Goal: Transaction & Acquisition: Purchase product/service

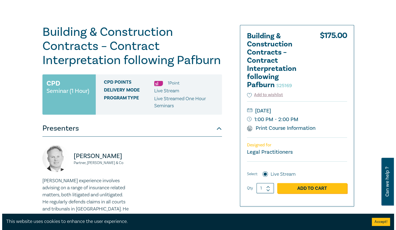
scroll to position [82, 0]
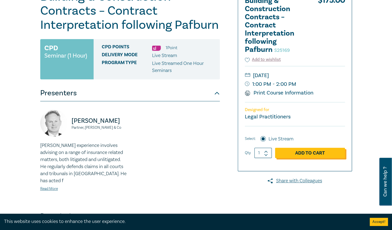
click at [306, 155] on link "Add to Cart" at bounding box center [310, 153] width 70 height 10
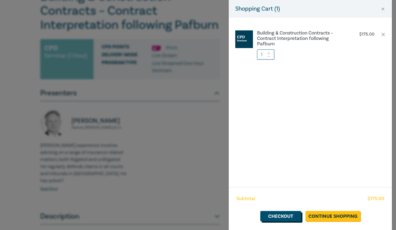
click at [294, 219] on link "Checkout" at bounding box center [280, 216] width 41 height 10
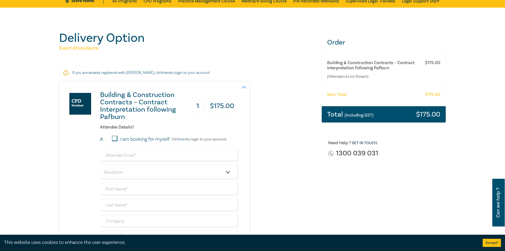
scroll to position [82, 0]
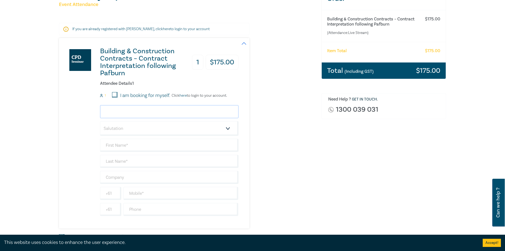
click at [145, 112] on input "email" at bounding box center [169, 111] width 139 height 13
click at [122, 110] on input "email" at bounding box center [169, 111] width 139 height 13
type input "[EMAIL_ADDRESS][PERSON_NAME][DOMAIN_NAME]"
type input "[PERSON_NAME]"
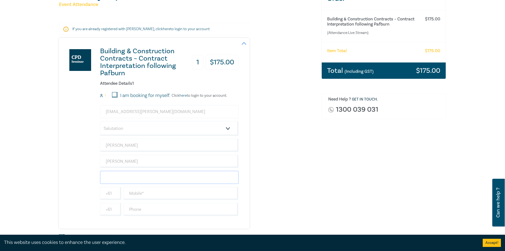
type input "Lander & [PERSON_NAME] Lawyers"
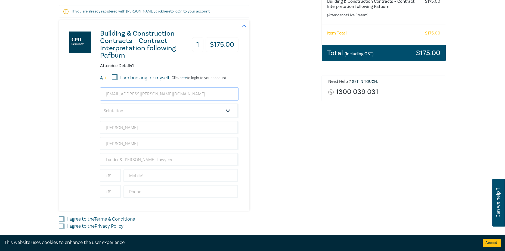
scroll to position [109, 0]
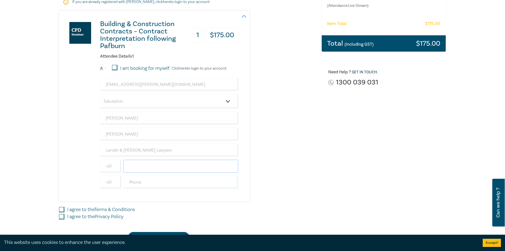
click at [142, 167] on input "text" at bounding box center [181, 166] width 115 height 13
paste input "[PHONE_NUMBER]"
type input "[PHONE_NUMBER]"
click at [308, 181] on div "Building & Construction Contracts – Contract Interpretation following Pafburn 1…" at bounding box center [187, 106] width 256 height 191
click at [63, 210] on input "I agree to the Terms & Conditions" at bounding box center [61, 209] width 5 height 5
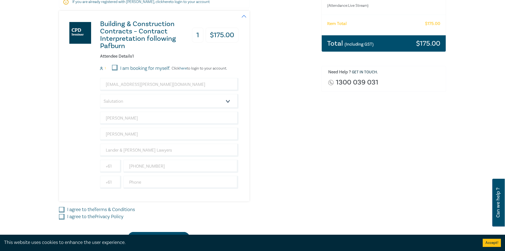
checkbox input "true"
click at [60, 218] on input "I agree to the Privacy Policy" at bounding box center [61, 216] width 5 height 5
checkbox input "true"
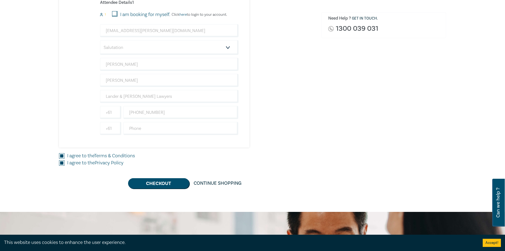
scroll to position [163, 0]
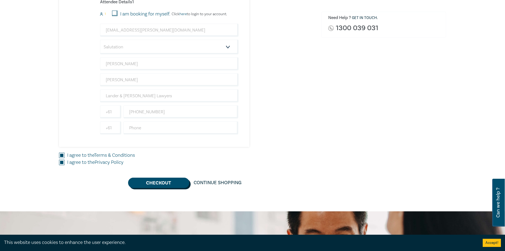
click at [142, 181] on button "Checkout" at bounding box center [158, 183] width 61 height 10
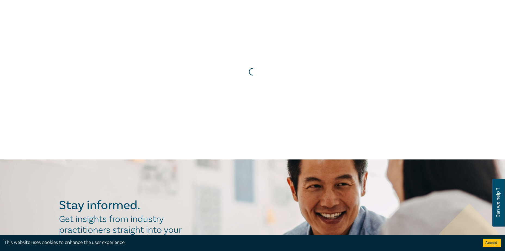
scroll to position [0, 0]
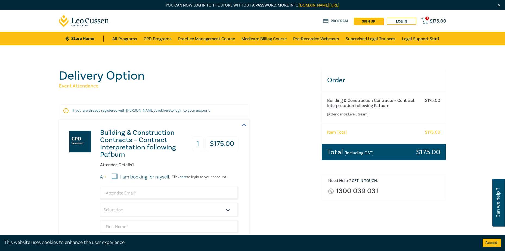
click at [435, 21] on span "$ 175.00" at bounding box center [438, 21] width 16 height 6
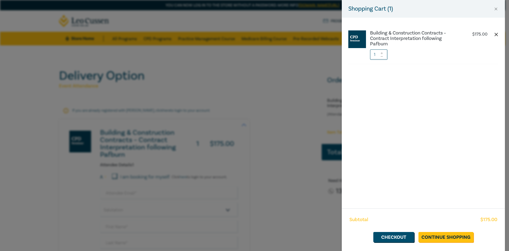
click at [497, 33] on button "button" at bounding box center [496, 34] width 4 height 4
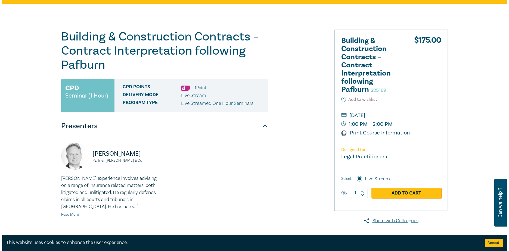
scroll to position [41, 0]
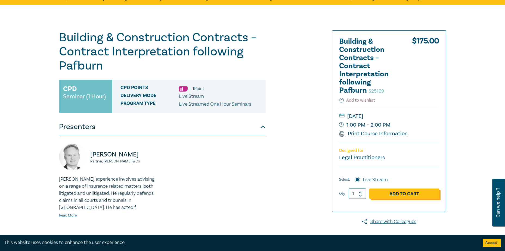
click at [393, 196] on link "Add to Cart" at bounding box center [405, 194] width 70 height 10
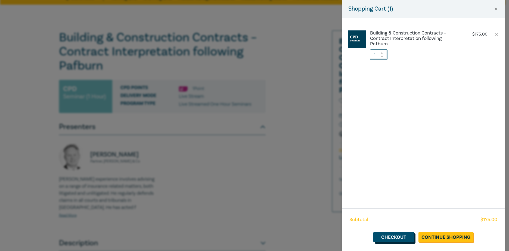
click at [406, 237] on link "Checkout" at bounding box center [394, 237] width 41 height 10
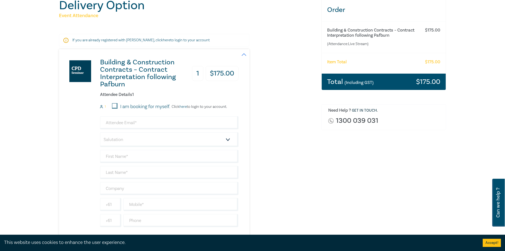
scroll to position [82, 0]
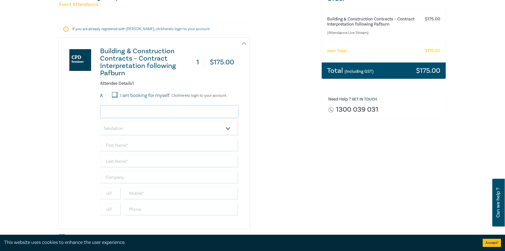
click at [127, 110] on input "email" at bounding box center [169, 111] width 139 height 13
type input "[EMAIL_ADDRESS][PERSON_NAME][DOMAIN_NAME]"
type input "[PERSON_NAME]"
type input "Lander & [PERSON_NAME] Lawyers"
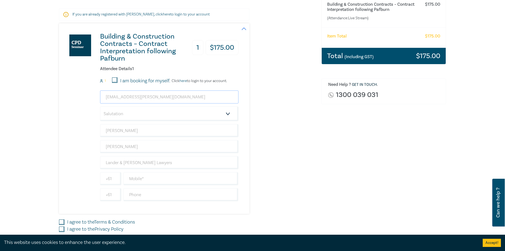
scroll to position [109, 0]
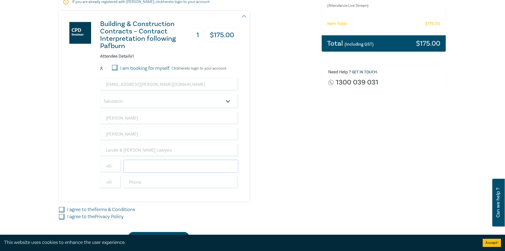
click at [183, 167] on input "text" at bounding box center [181, 166] width 115 height 13
paste input "[PHONE_NUMBER]"
type input "[PHONE_NUMBER]"
click at [63, 210] on input "I agree to the Terms & Conditions" at bounding box center [61, 209] width 5 height 5
checkbox input "true"
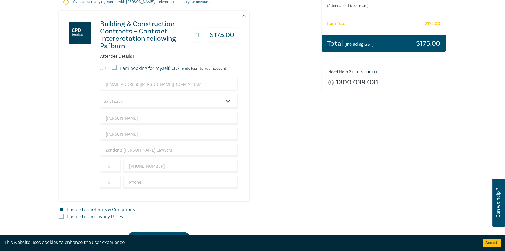
click at [61, 216] on input "I agree to the Privacy Policy" at bounding box center [61, 216] width 5 height 5
checkbox input "true"
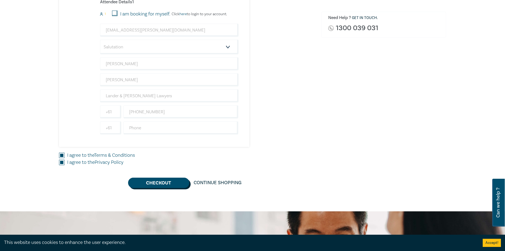
click at [163, 183] on button "Checkout" at bounding box center [158, 183] width 61 height 10
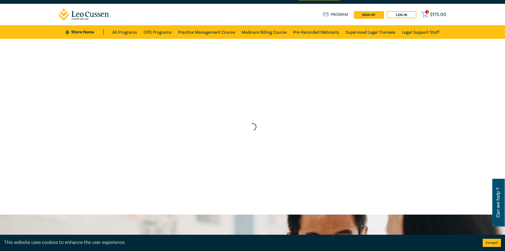
scroll to position [0, 0]
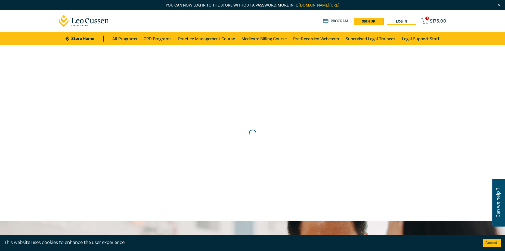
click at [438, 22] on span "$ 175.00" at bounding box center [438, 21] width 16 height 6
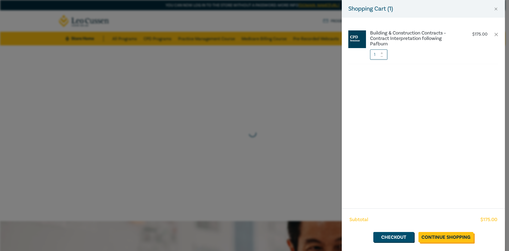
click at [446, 235] on link "Continue Shopping" at bounding box center [446, 237] width 55 height 10
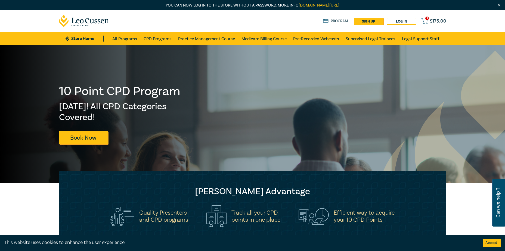
click at [432, 19] on span "$ 175.00" at bounding box center [438, 21] width 16 height 6
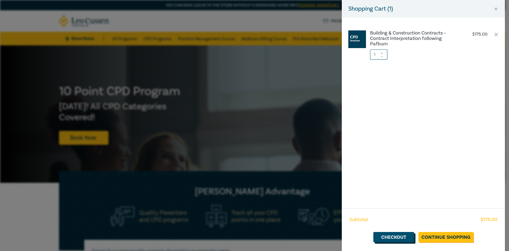
click at [407, 236] on link "Checkout" at bounding box center [394, 237] width 41 height 10
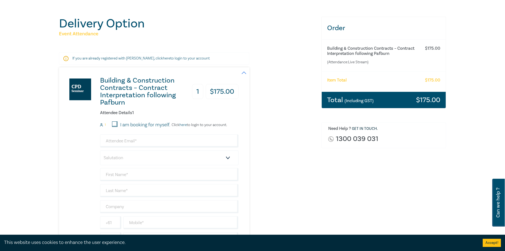
scroll to position [54, 0]
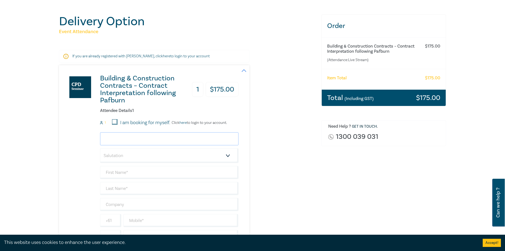
click at [149, 140] on input "email" at bounding box center [169, 139] width 139 height 13
type input "[EMAIL_ADDRESS][PERSON_NAME][DOMAIN_NAME]"
type input "[PERSON_NAME]"
type input "Lander & [PERSON_NAME] Lawyers"
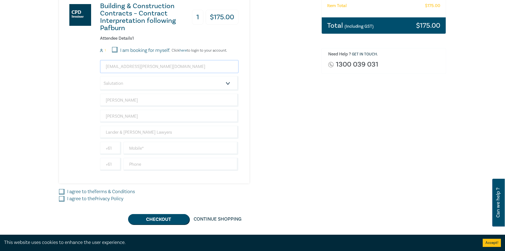
scroll to position [136, 0]
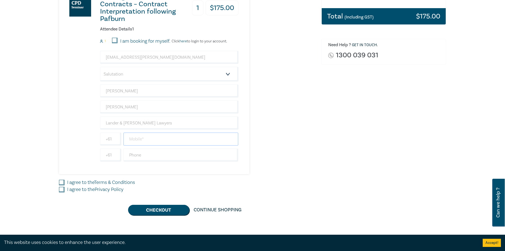
drag, startPoint x: 152, startPoint y: 133, endPoint x: 151, endPoint y: 137, distance: 3.8
click at [152, 133] on input "text" at bounding box center [181, 139] width 115 height 13
paste input "[PHONE_NUMBER]"
type input "[PHONE_NUMBER]"
click at [59, 183] on div "Delivery Option Event Attendance If you are already registered with Leo Cussen,…" at bounding box center [187, 74] width 263 height 283
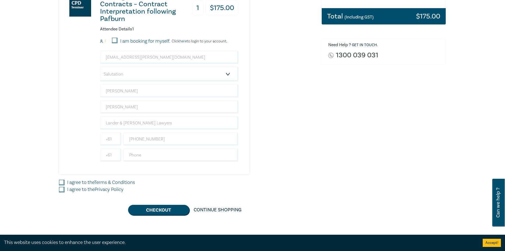
click at [62, 184] on input "I agree to the Terms & Conditions" at bounding box center [61, 182] width 5 height 5
checkbox input "true"
click at [60, 195] on div "Building & Construction Contracts – Contract Interpretation following Pafburn 1…" at bounding box center [187, 100] width 256 height 232
click at [62, 190] on input "I agree to the Privacy Policy" at bounding box center [61, 189] width 5 height 5
checkbox input "true"
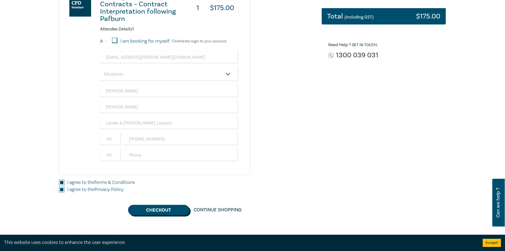
click at [151, 208] on button "Checkout" at bounding box center [158, 210] width 61 height 10
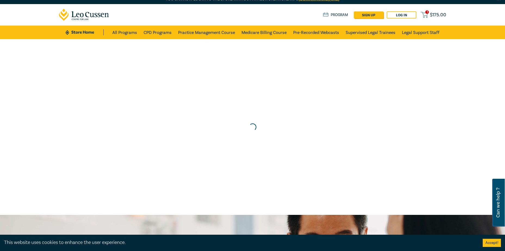
scroll to position [0, 0]
